Goal: Task Accomplishment & Management: Complete application form

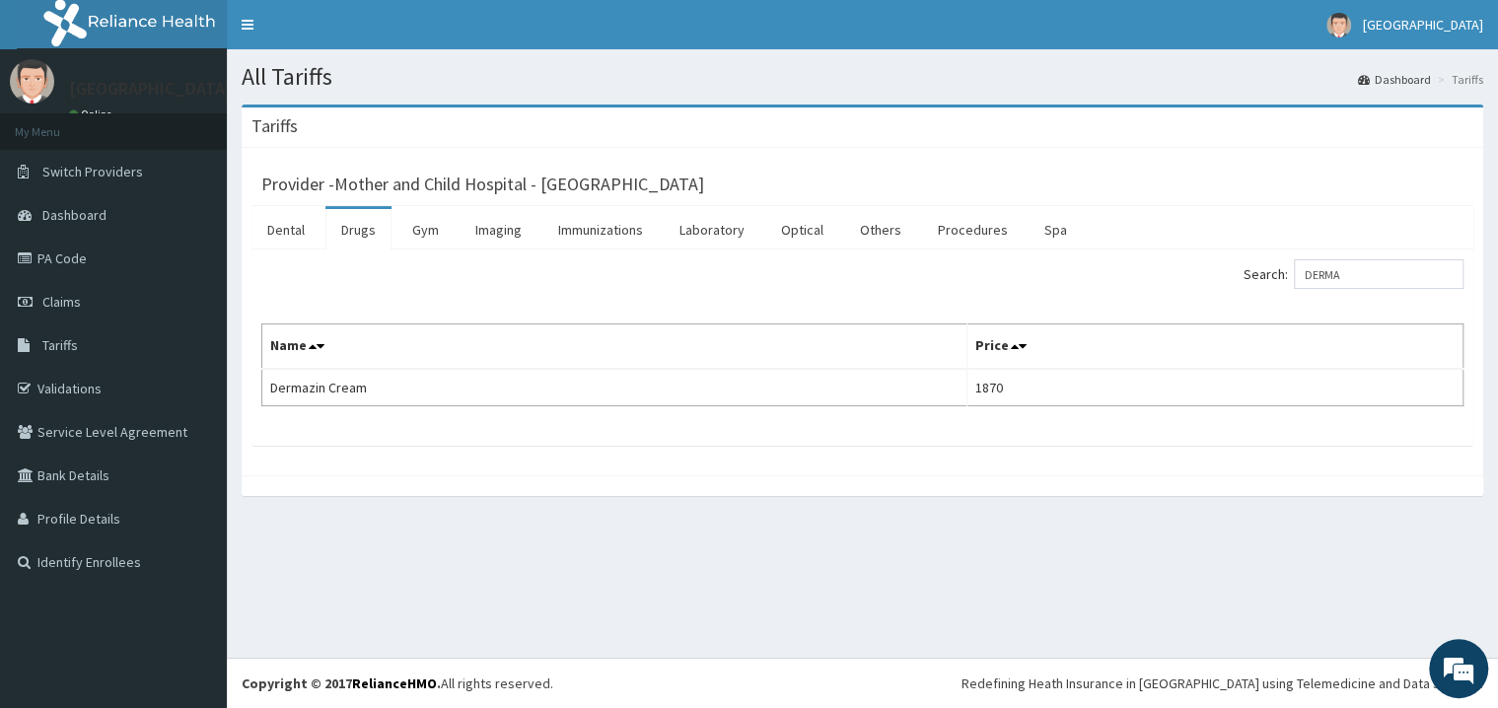
click at [74, 261] on link "PA Code" at bounding box center [113, 258] width 227 height 43
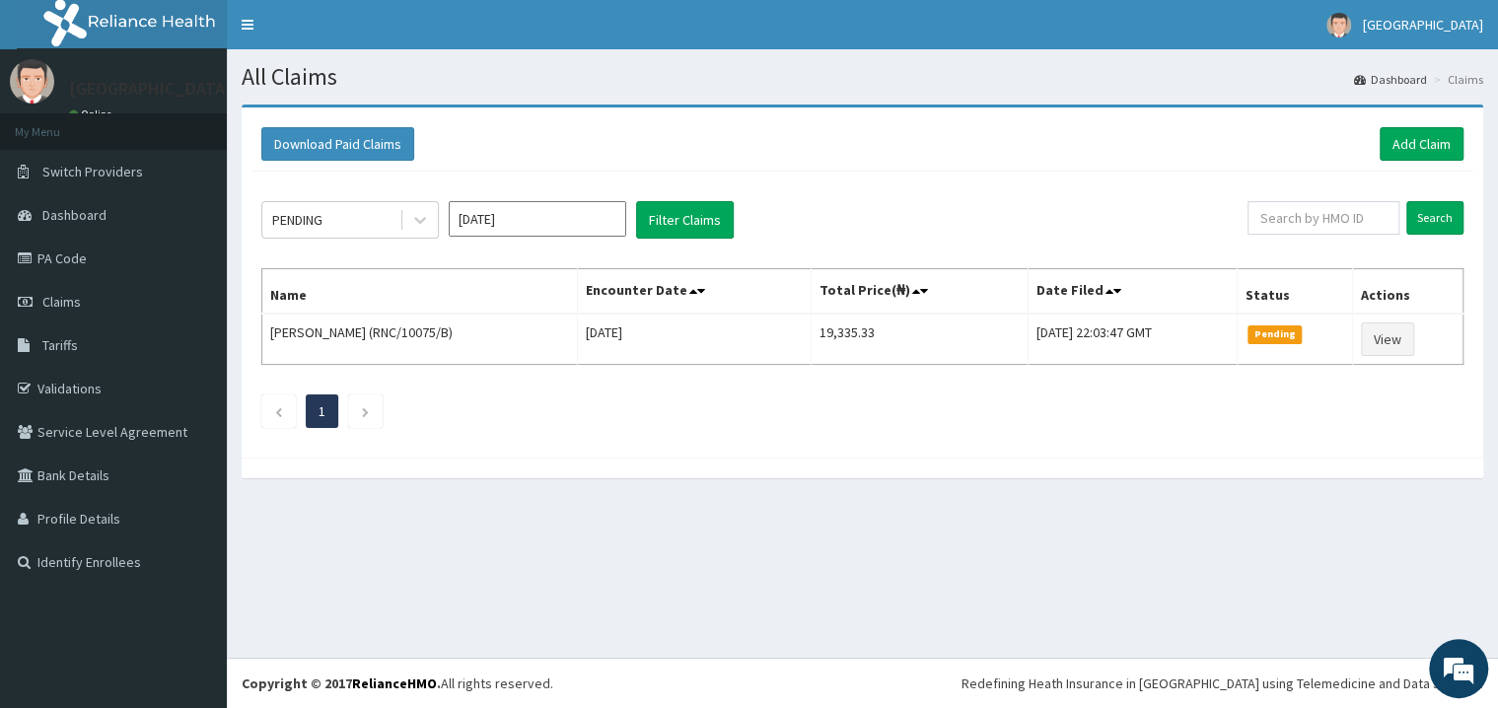
click at [1422, 138] on link "Add Claim" at bounding box center [1422, 144] width 84 height 34
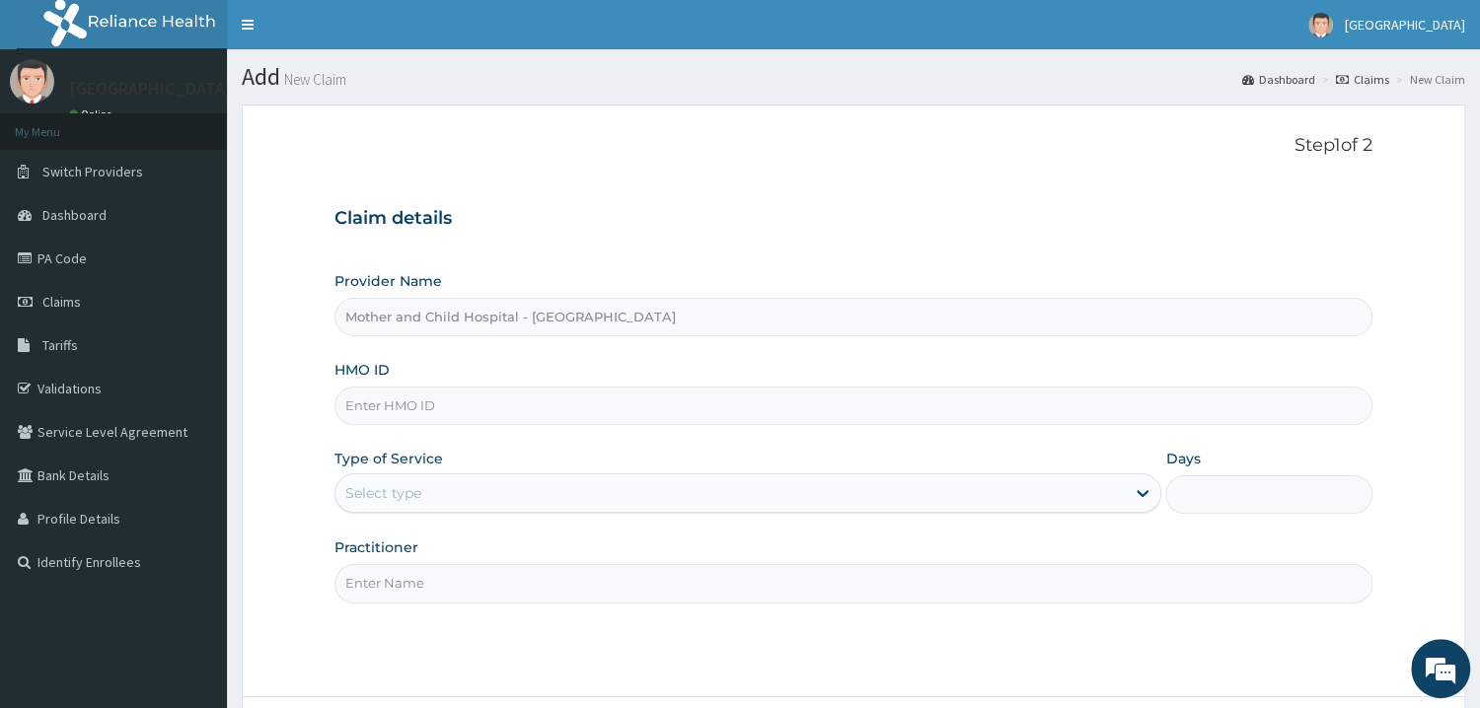
click at [437, 405] on input "HMO ID" at bounding box center [853, 406] width 1038 height 38
type input "TMQ/10056/B"
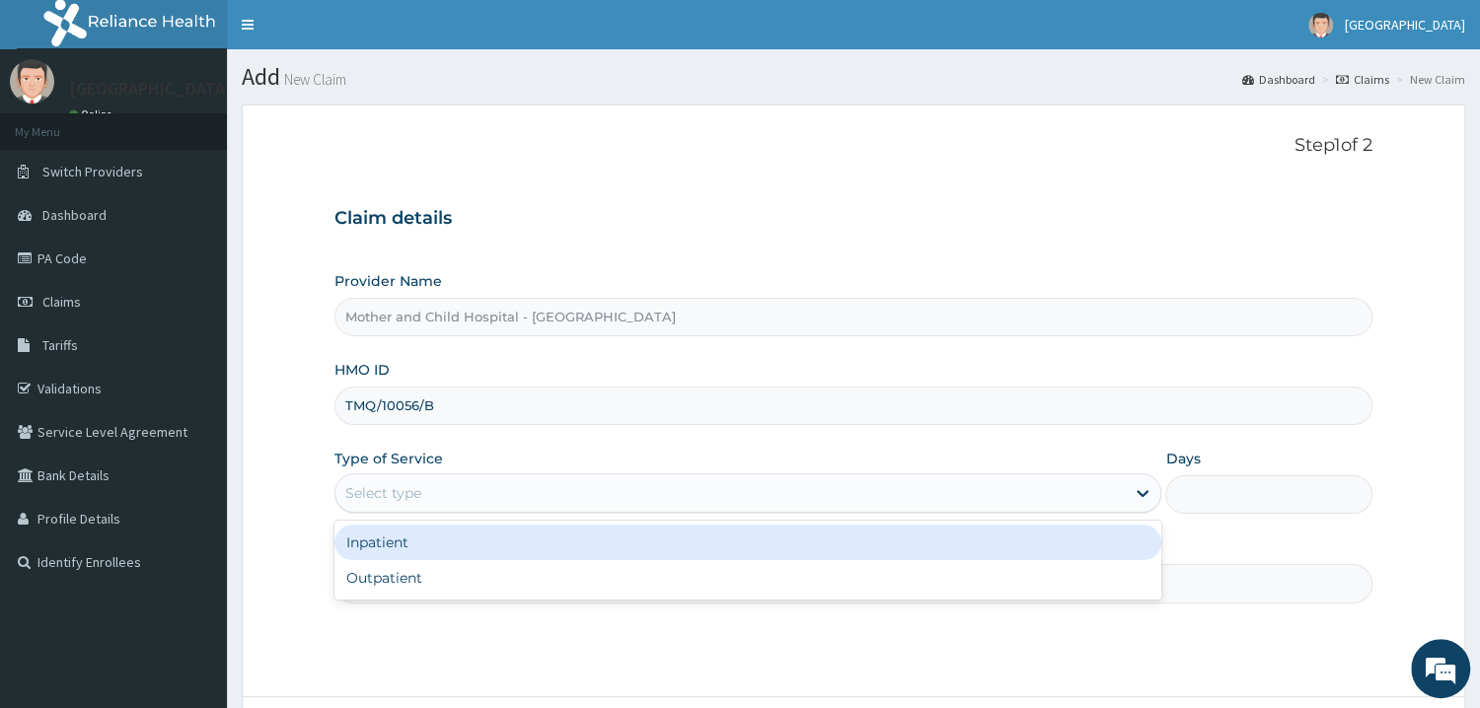
click at [417, 485] on div "Select type" at bounding box center [383, 493] width 76 height 20
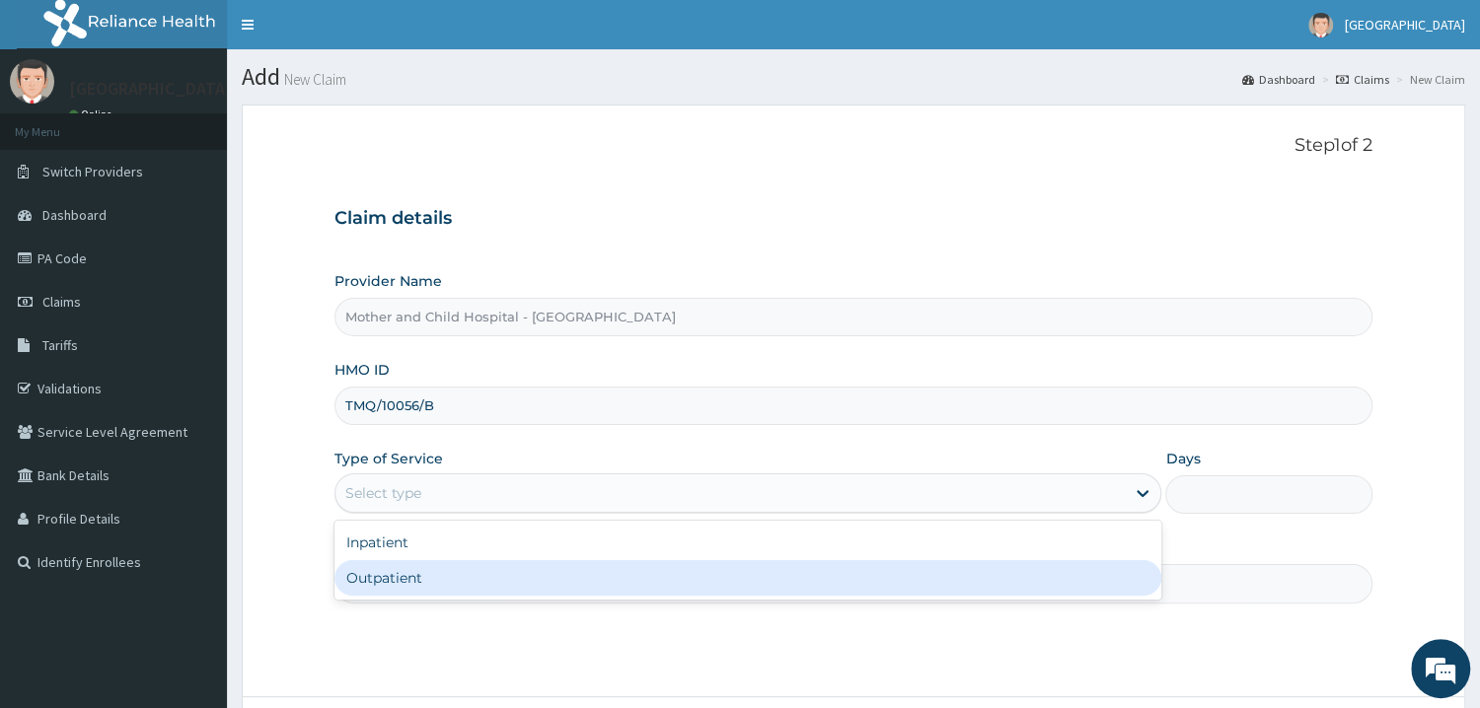
click at [388, 583] on div "Outpatient" at bounding box center [748, 578] width 828 height 36
type input "1"
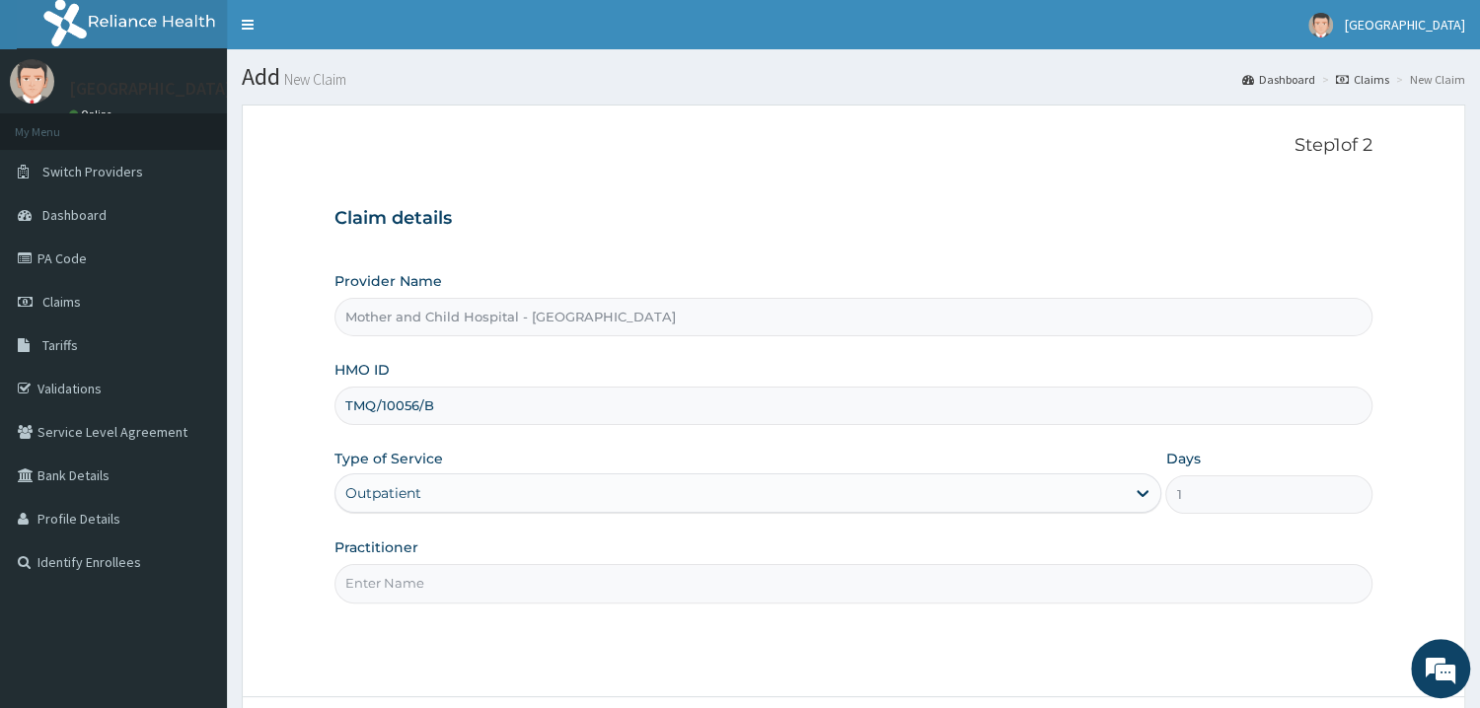
click at [443, 574] on input "Practitioner" at bounding box center [853, 583] width 1038 height 38
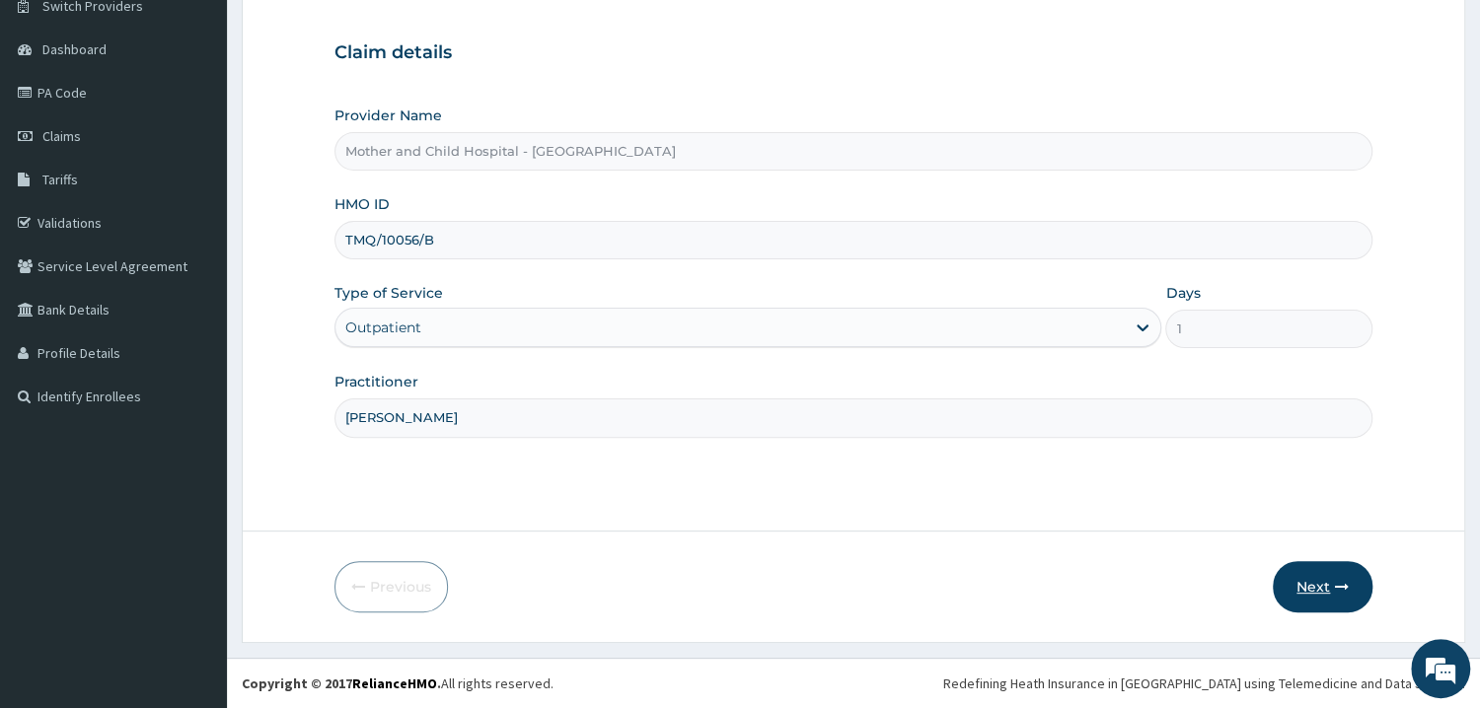
type input "DR UGWU"
click at [1314, 586] on button "Next" at bounding box center [1322, 586] width 100 height 51
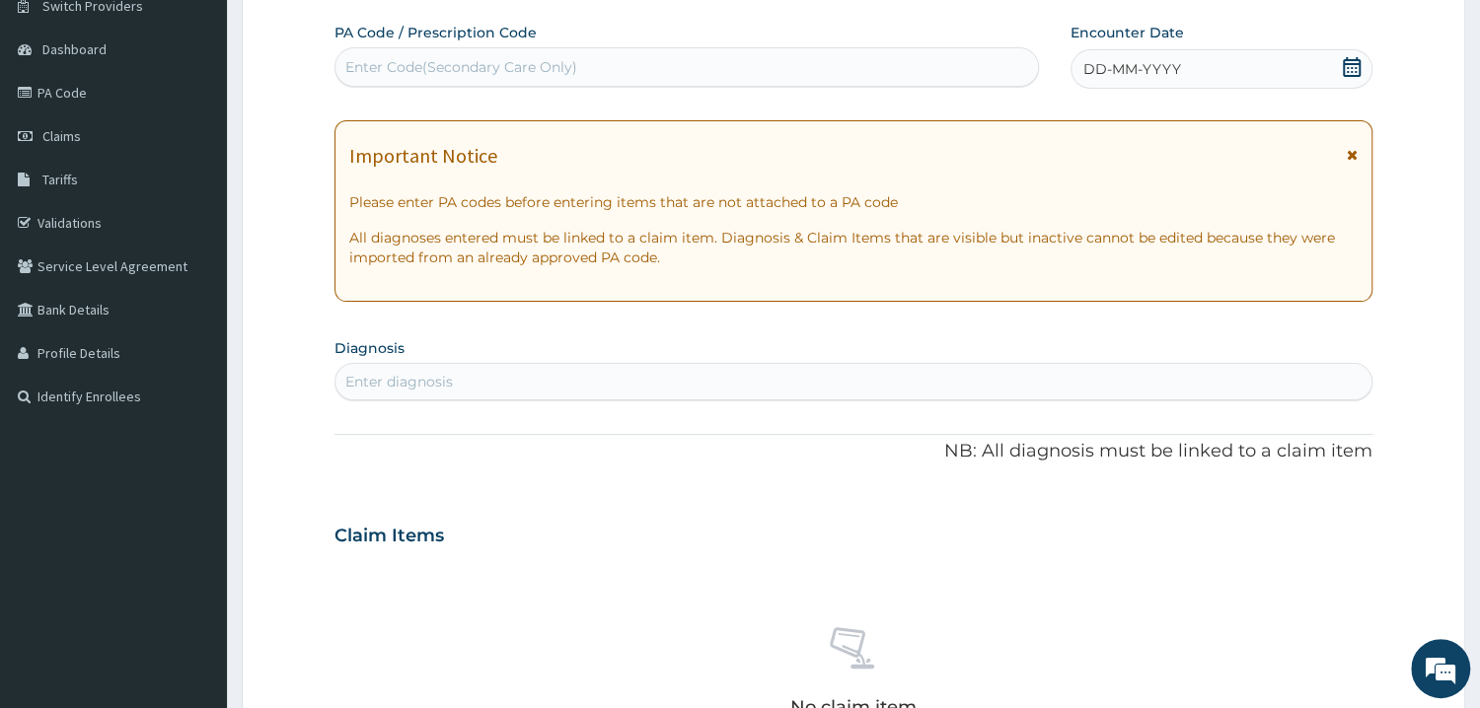
click at [510, 63] on div "Enter Code(Secondary Care Only)" at bounding box center [461, 67] width 232 height 20
paste input "PA/EE43FE"
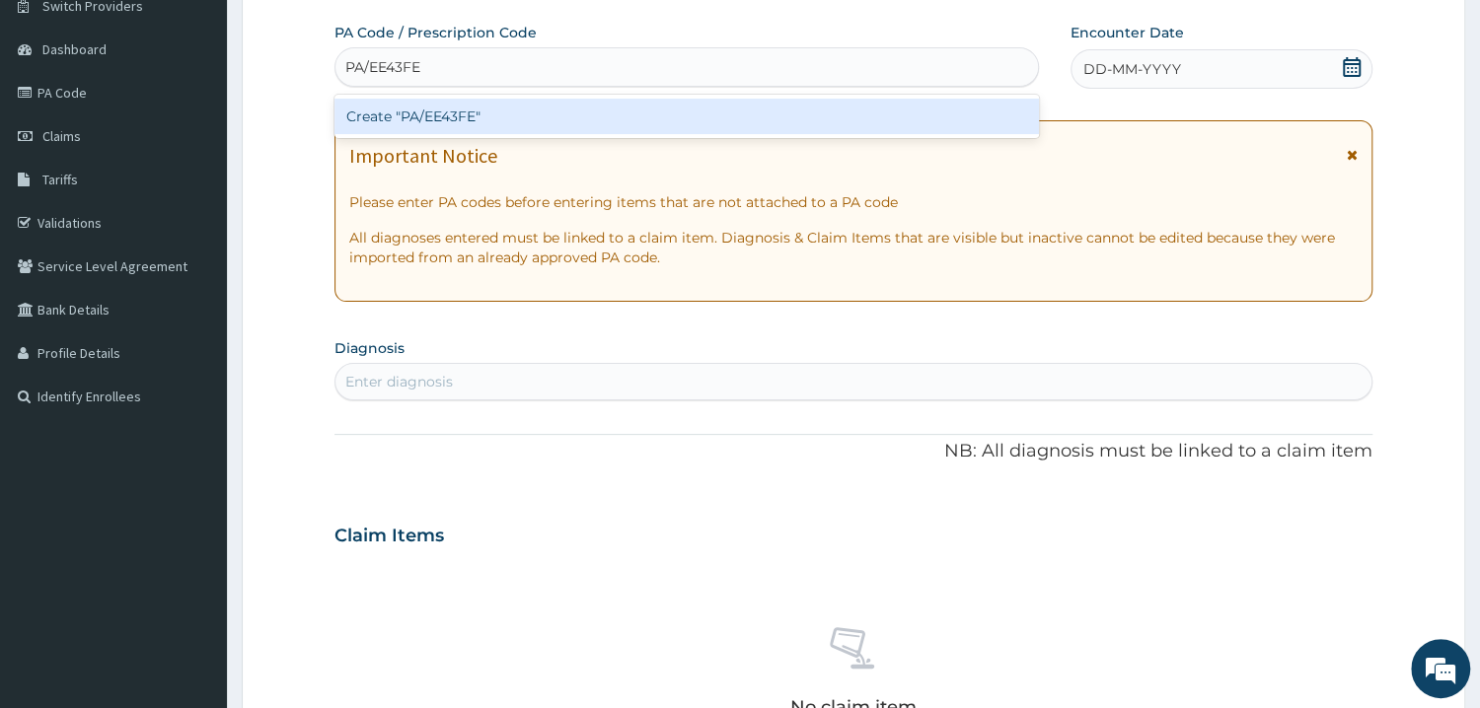
type input "PA/EE43FE"
click at [474, 123] on div "Create "PA/EE43FE"" at bounding box center [686, 117] width 704 height 36
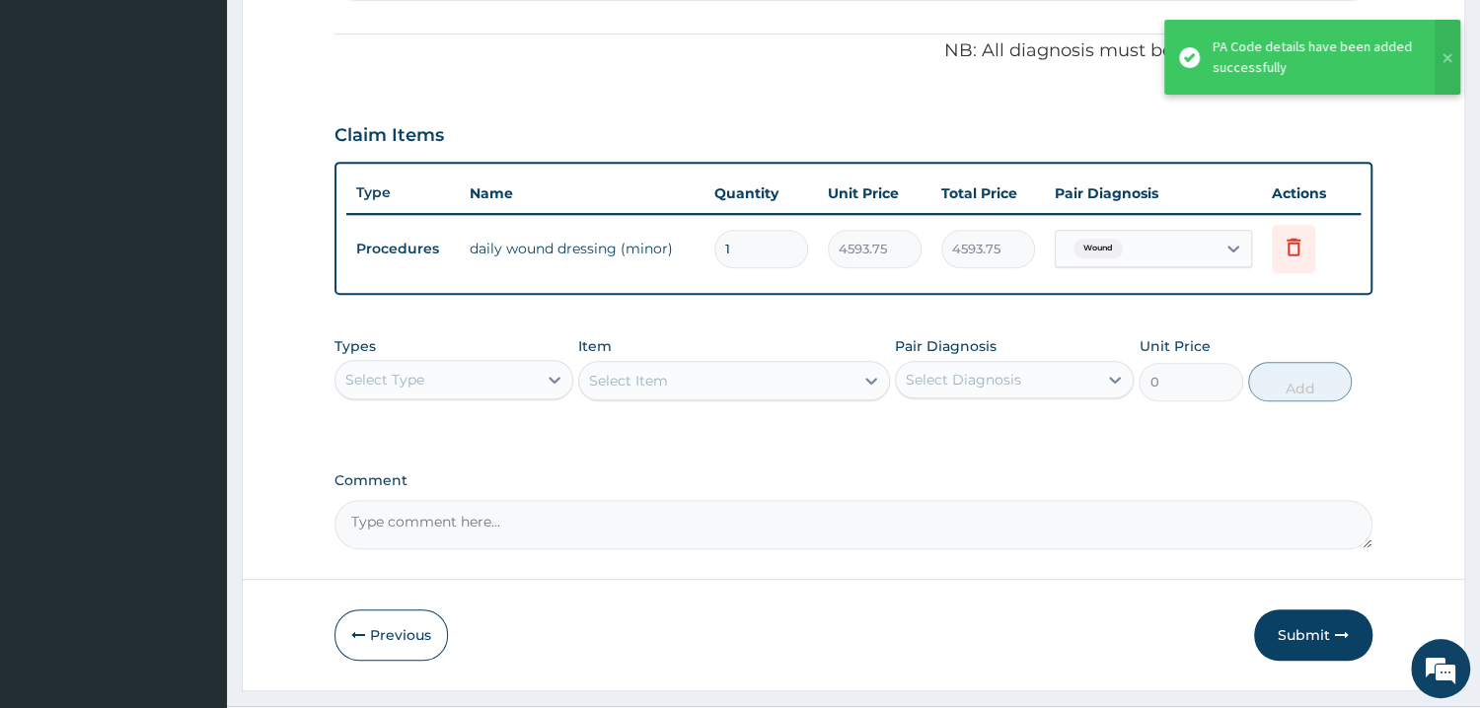
scroll to position [618, 0]
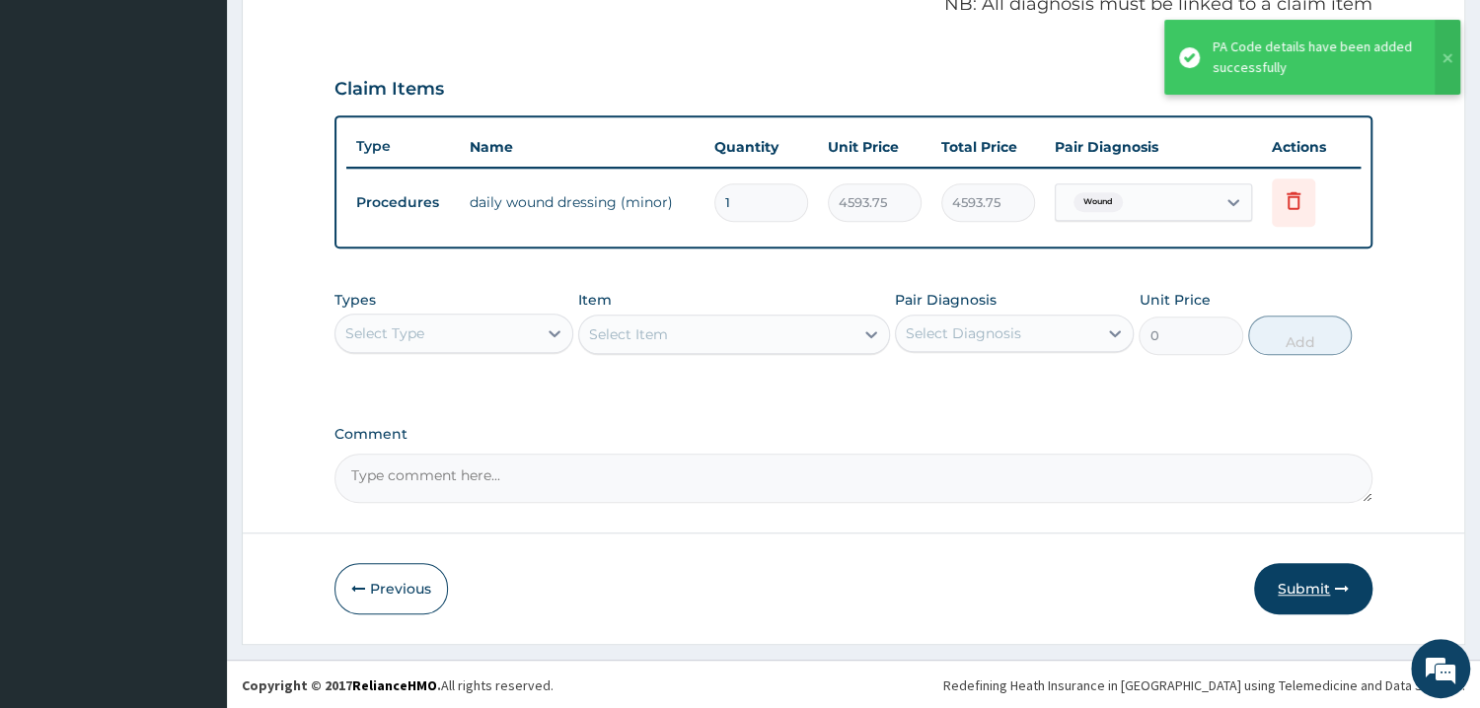
click at [1302, 584] on button "Submit" at bounding box center [1313, 588] width 118 height 51
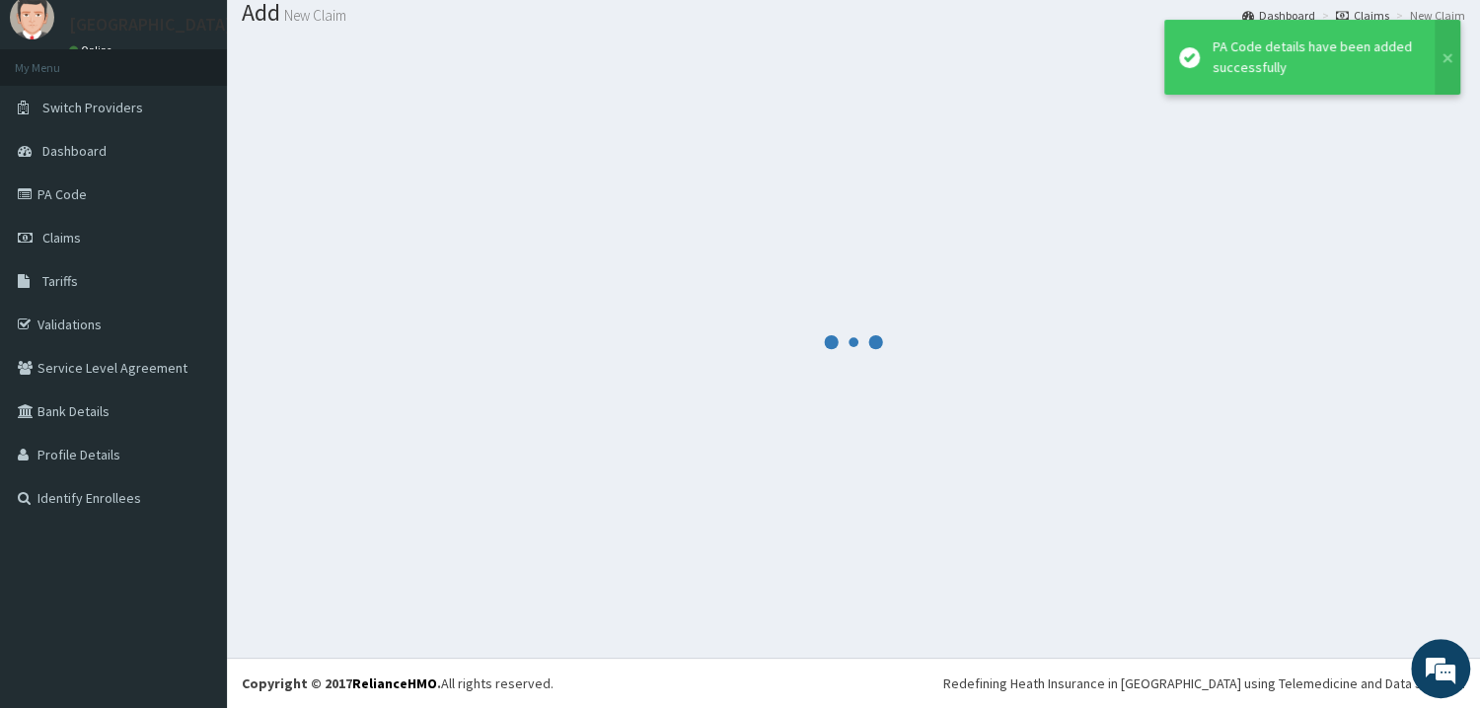
scroll to position [63, 0]
